Goal: Answer question/provide support

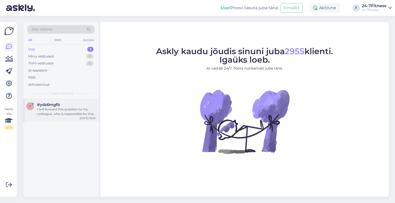
click at [48, 111] on div "I will forward this question to my colleague, who is responsible for this. The …" at bounding box center [66, 111] width 59 height 9
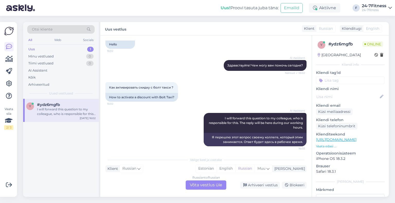
scroll to position [1249, 0]
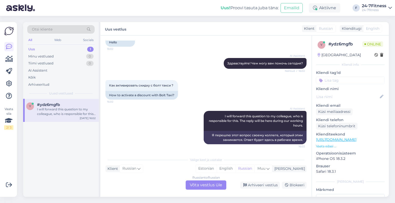
click at [200, 188] on div "Russian to Russian Võta vestlus üle" at bounding box center [205, 185] width 41 height 9
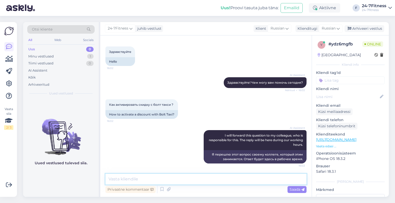
click at [166, 175] on textarea at bounding box center [205, 179] width 201 height 11
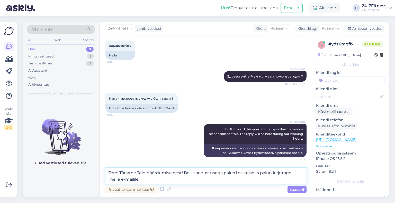
paste textarea "info@24-7fitness.ee"
type textarea "Tere! Täname Teid pöördumise eest! Bolt soodustusega paketi ostmiseks palun kir…"
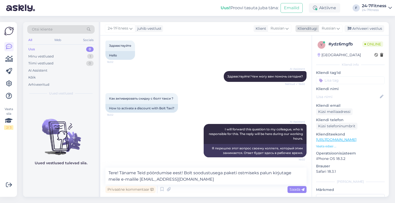
click at [329, 25] on div "Russian" at bounding box center [331, 28] width 24 height 8
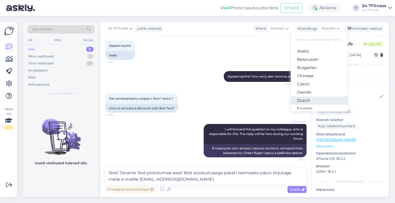
scroll to position [26, 0]
click at [308, 94] on link "Estonian" at bounding box center [319, 91] width 57 height 8
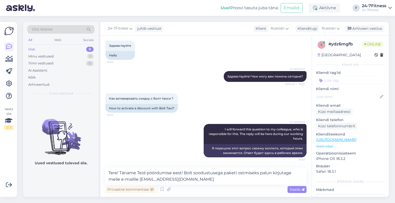
scroll to position [1236, 0]
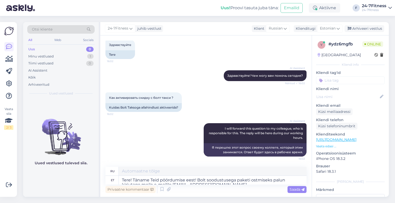
type textarea "Здравствуйте! Спасибо, что связались с нами! Чтобы приобрести пакет скидок Bolt…"
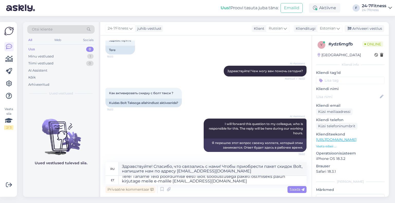
scroll to position [4, 0]
click at [225, 182] on textarea "Tere! Täname Teid pöördumise eest! Bolt soodustusega paketi ostmiseks palun kir…" at bounding box center [213, 180] width 188 height 9
click at [295, 190] on span "Saada" at bounding box center [296, 189] width 15 height 5
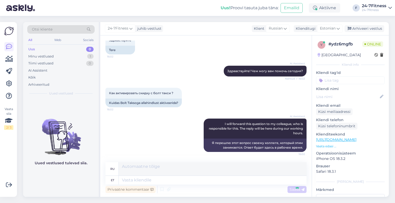
scroll to position [0, 0]
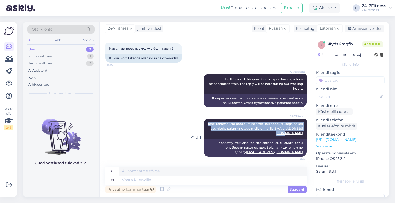
drag, startPoint x: 299, startPoint y: 133, endPoint x: 205, endPoint y: 122, distance: 94.9
click at [205, 122] on div "24-7Fitness Tere! Täname Teid pöördumise eest! Bolt soodustusega paketi ostmise…" at bounding box center [254, 129] width 103 height 20
copy span "Tere! Täname Teid pöördumise eest! Bolt soodustusega paketi ostmiseks palun kir…"
click at [361, 25] on div "Arhiveeri vestlus" at bounding box center [364, 28] width 40 height 7
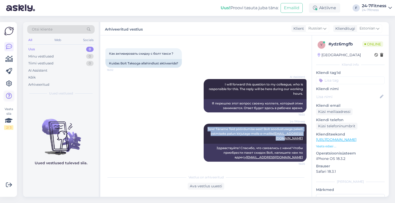
click at [10, 93] on icon at bounding box center [9, 96] width 6 height 6
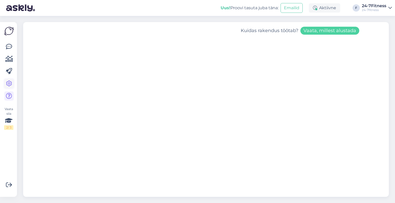
click at [11, 81] on icon at bounding box center [9, 84] width 6 height 6
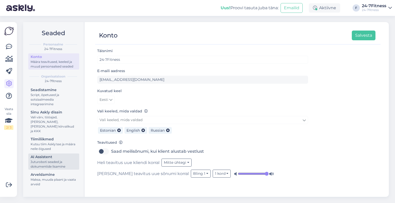
click at [55, 160] on div "Juturoboti seaded ja dokumentide lisamine" at bounding box center [54, 164] width 46 height 9
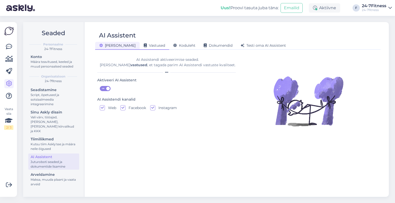
click at [144, 46] on span "Vastused" at bounding box center [154, 45] width 21 height 5
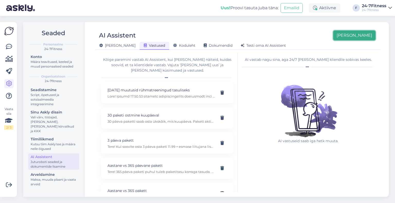
click at [363, 32] on button "Lisa uus" at bounding box center [354, 36] width 42 height 10
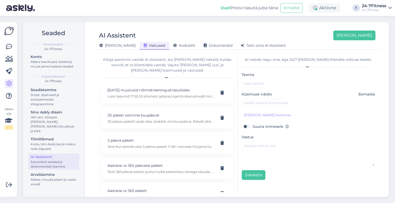
click at [268, 75] on div "Teema" at bounding box center [307, 80] width 133 height 16
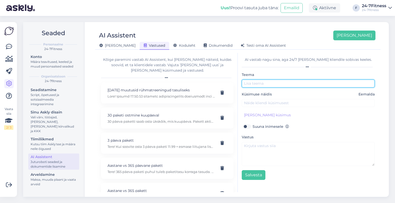
click at [263, 84] on input "text" at bounding box center [307, 84] width 133 height 8
type input "Bolt"
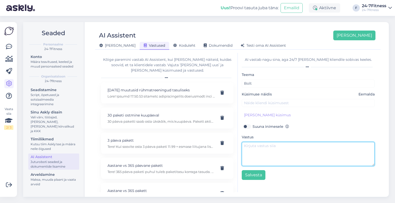
paste textarea "Tere! Täname Teid pöördumise eest! Bolt soodustusega paketi ostmiseks palun kir…"
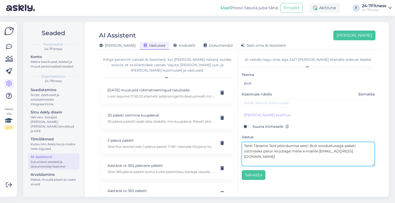
drag, startPoint x: 310, startPoint y: 146, endPoint x: 239, endPoint y: 148, distance: 70.7
click at [239, 148] on div "AI vastab nagu sina, aga 24/7 ja igale kliendile sobivas keeles. Teema Bolt Küs…" at bounding box center [308, 122] width 141 height 139
type textarea "Bolt soodustusega paketi ostmiseks palun kirjutage meile e-mailile info@24-7fit…"
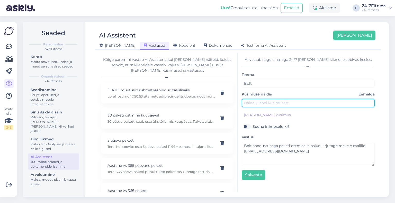
click at [252, 101] on input "text" at bounding box center [307, 103] width 133 height 8
type input "Kuidas osta paketti Bolt soodustusega?"
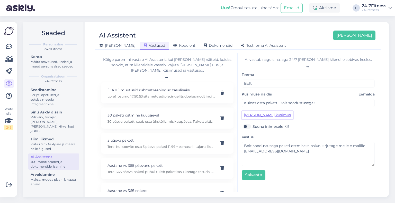
click at [259, 116] on button "Lisa kliendi küsimus" at bounding box center [266, 115] width 51 height 8
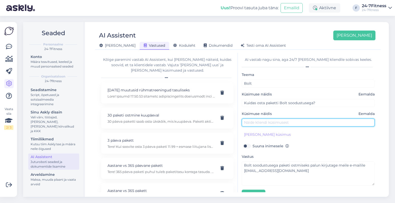
click at [252, 119] on input "text" at bounding box center [307, 123] width 133 height 8
click at [360, 113] on span "Eemalda" at bounding box center [366, 113] width 16 height 5
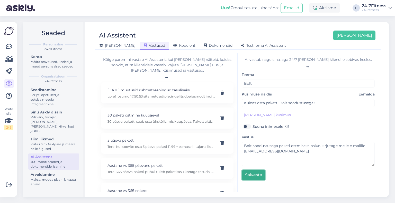
click at [259, 173] on button "Salvesta" at bounding box center [253, 175] width 24 height 10
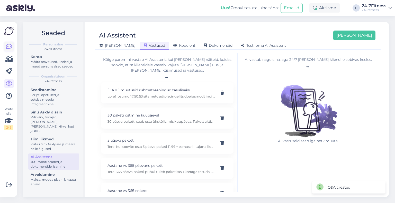
click at [9, 42] on link at bounding box center [8, 46] width 9 height 9
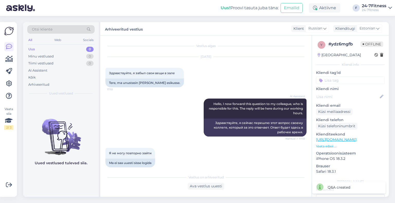
scroll to position [1280, 0]
